Goal: Understand process/instructions

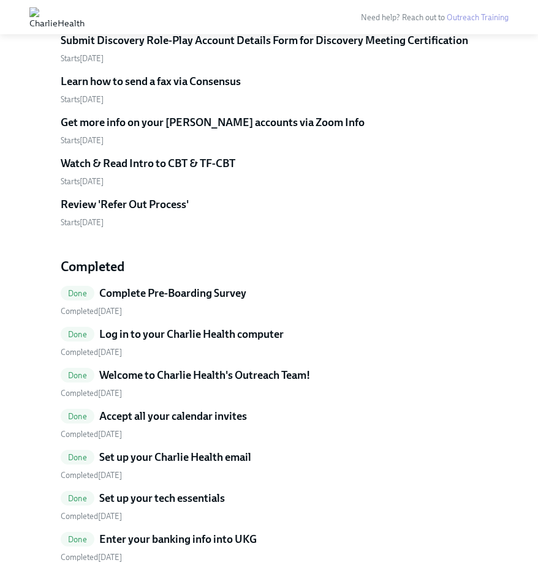
scroll to position [1830, 0]
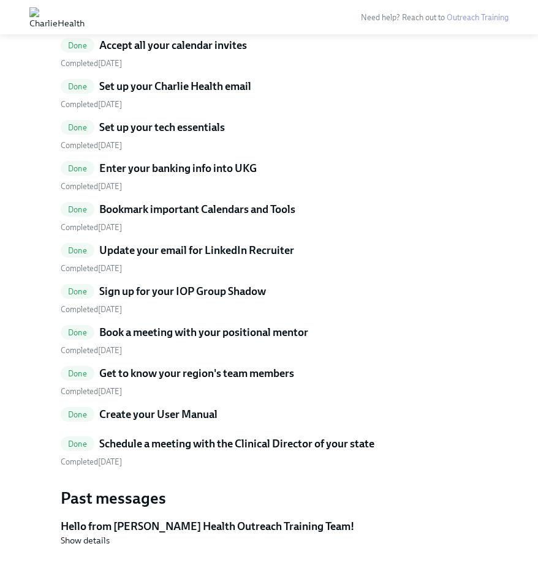
click at [218, 437] on h5 "Schedule a meeting with the Clinical Director of your state" at bounding box center [236, 444] width 275 height 15
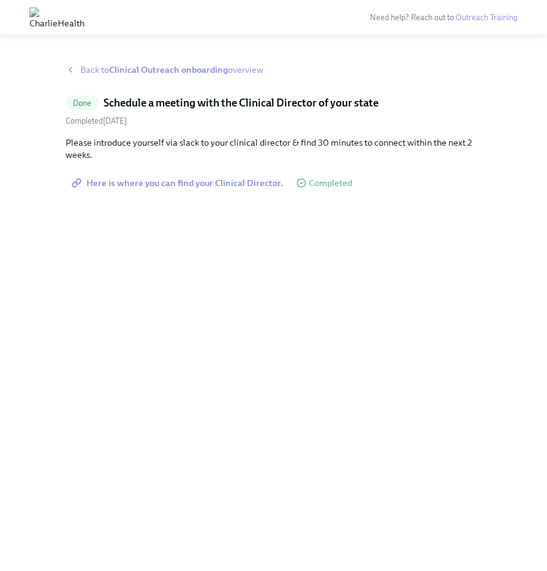
click at [213, 186] on span "Here is where you can find your Clinical Director." at bounding box center [178, 183] width 209 height 12
click at [141, 68] on strong "Clinical Outreach onboarding" at bounding box center [168, 69] width 119 height 11
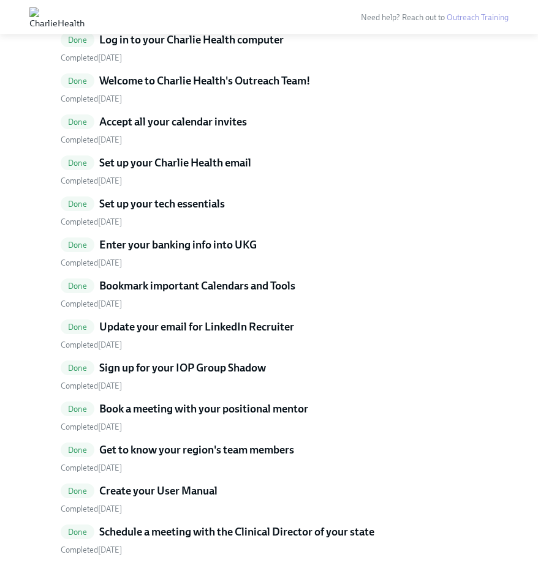
scroll to position [1787, 0]
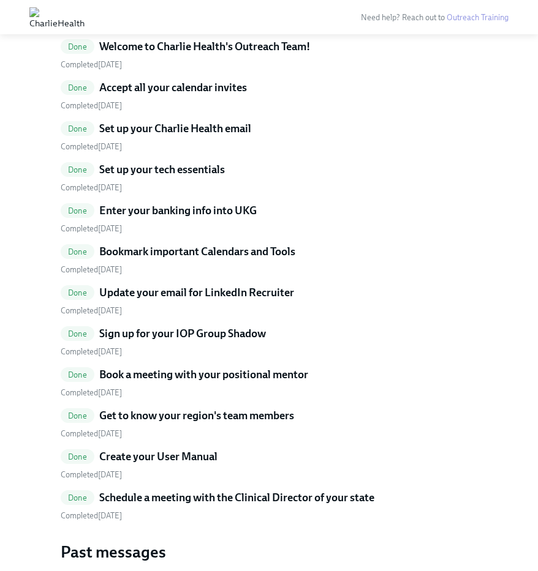
click at [176, 449] on h5 "Create your User Manual" at bounding box center [158, 456] width 118 height 15
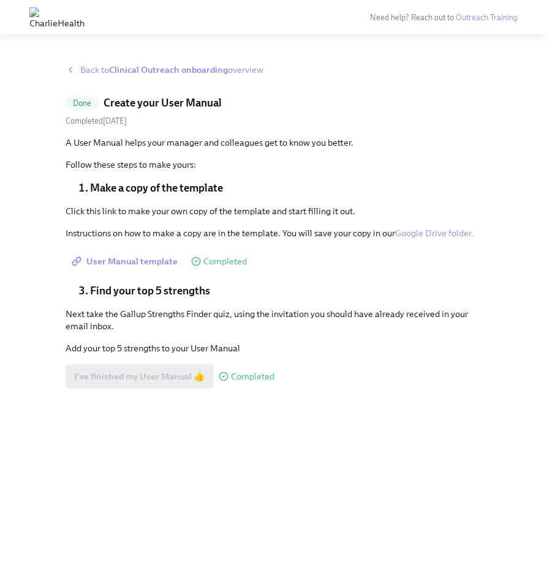
click at [429, 231] on link "Google Drive folder." at bounding box center [434, 233] width 78 height 11
click at [92, 67] on span "Back to Clinical Outreach onboarding overview" at bounding box center [171, 70] width 183 height 12
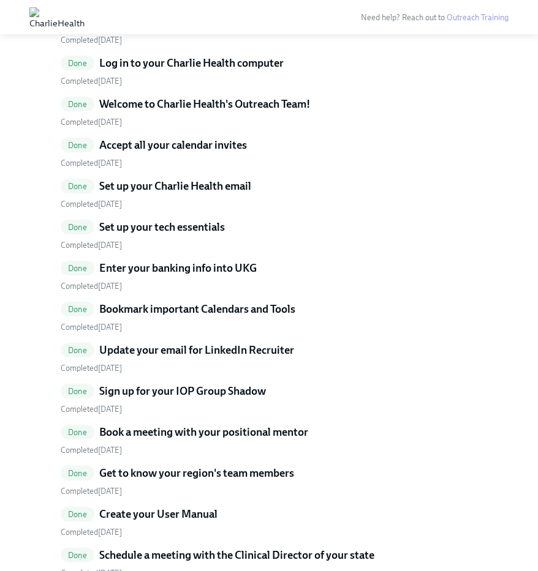
scroll to position [1841, 0]
